Goal: Participate in discussion: Engage in conversation with other users on a specific topic

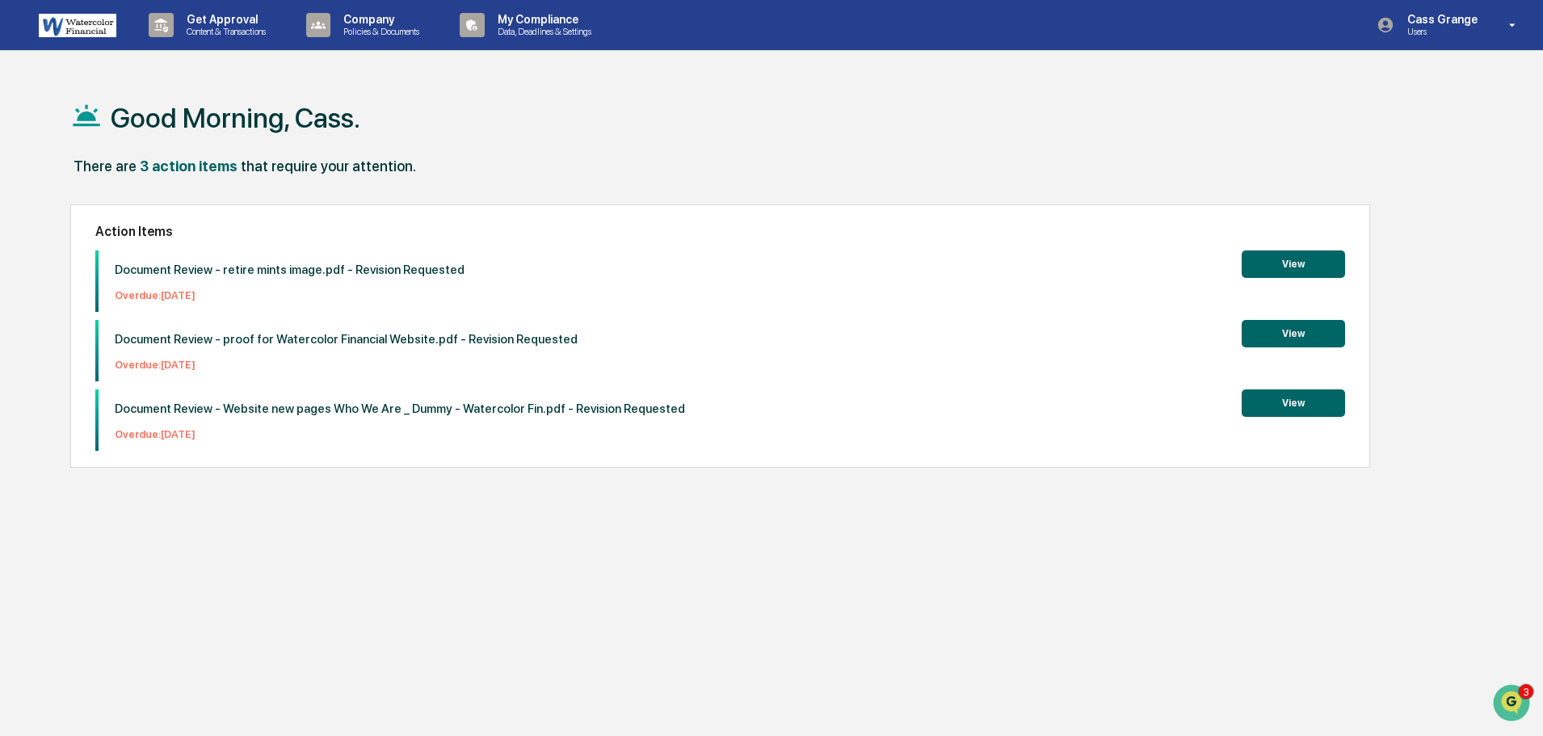
click at [1291, 263] on button "View" at bounding box center [1292, 263] width 103 height 27
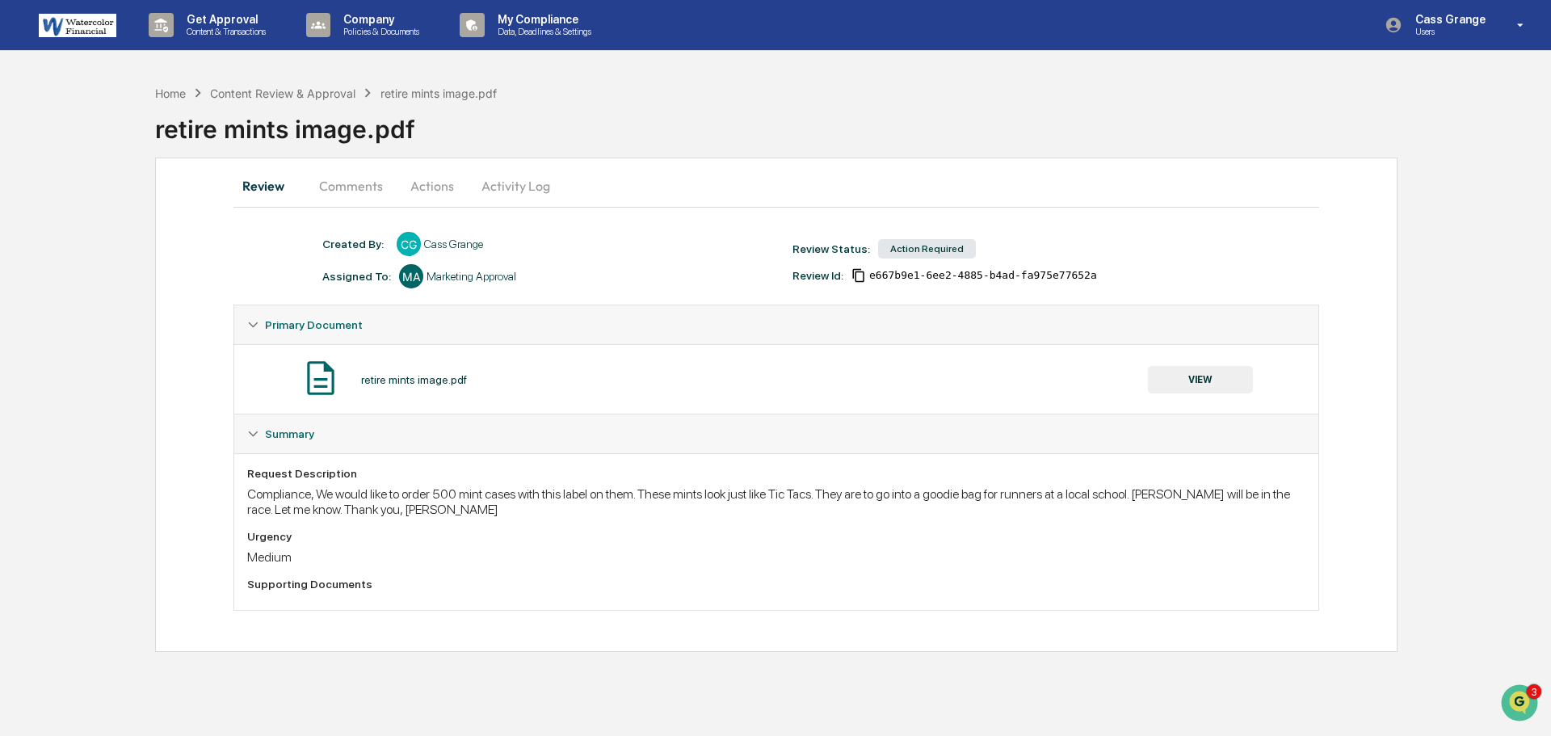
click at [339, 183] on button "Comments" at bounding box center [351, 185] width 90 height 39
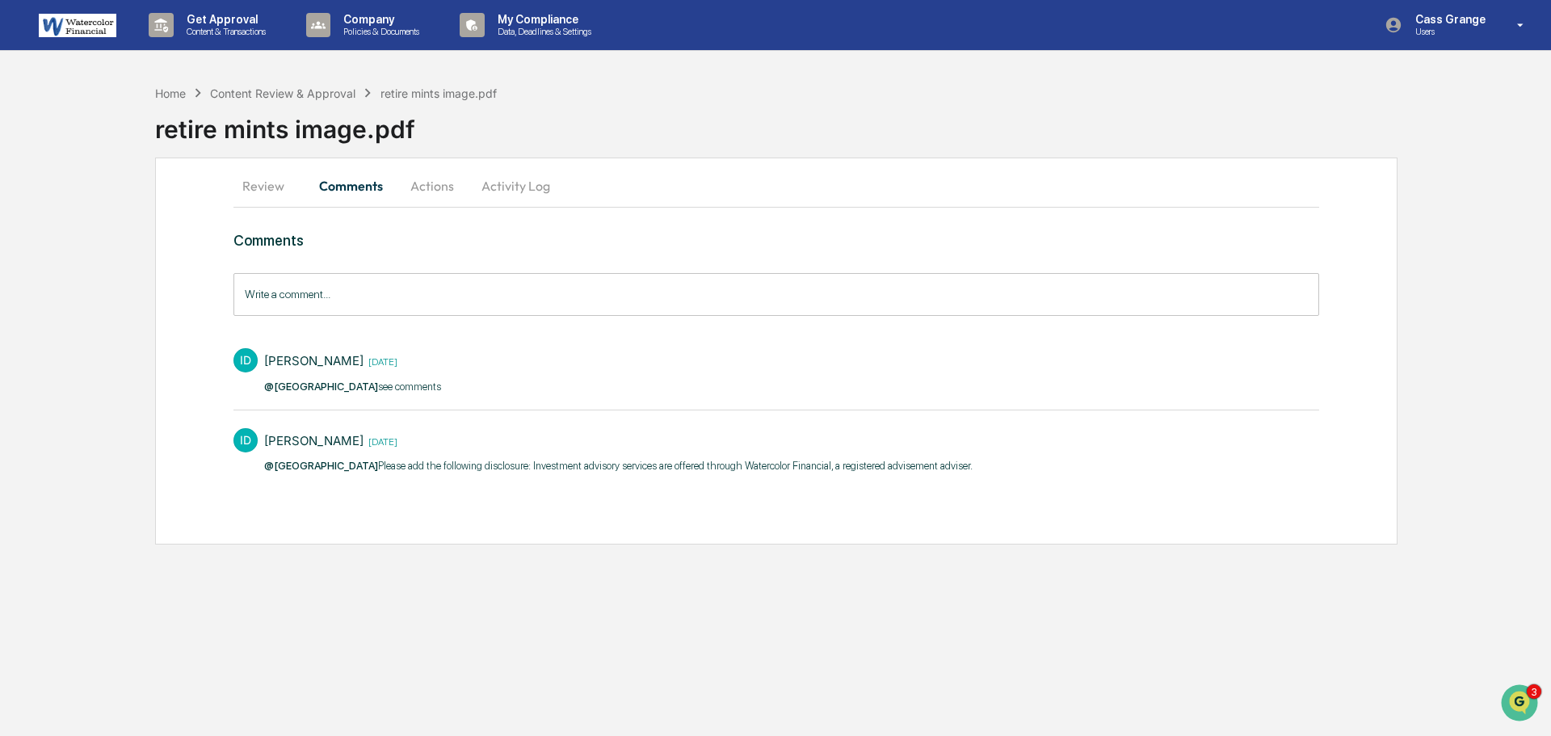
click at [306, 293] on input "Write a comment..." at bounding box center [776, 294] width 1086 height 43
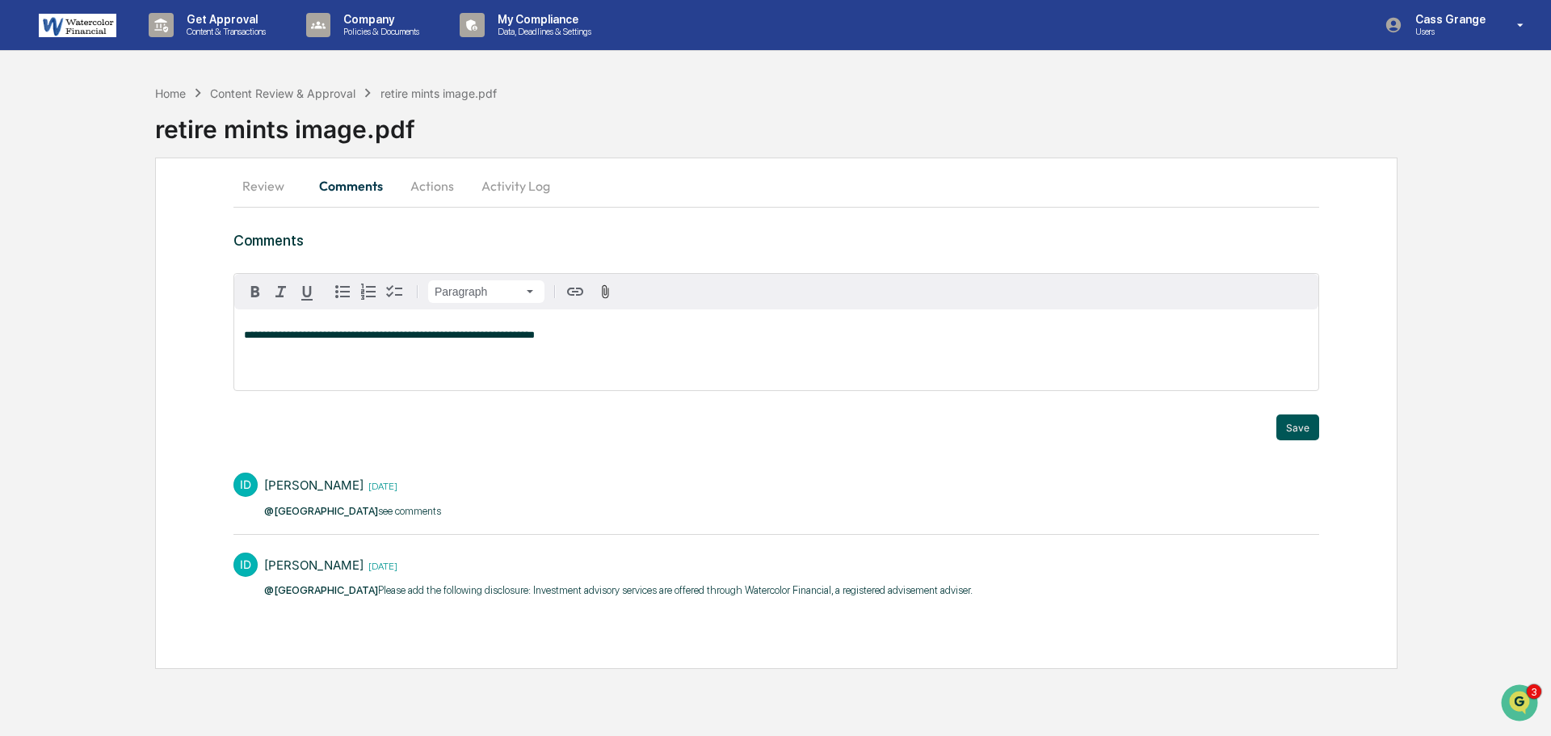
click at [1292, 425] on button "Save" at bounding box center [1297, 427] width 43 height 26
